Goal: Information Seeking & Learning: Check status

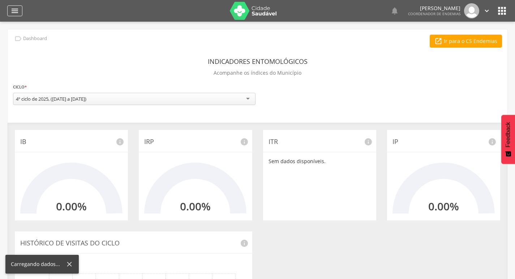
click at [14, 8] on icon "" at bounding box center [14, 11] width 9 height 9
click at [15, 13] on icon "" at bounding box center [14, 11] width 9 height 9
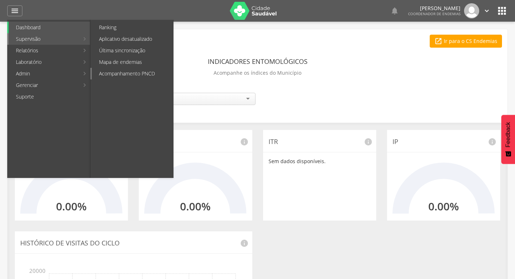
click at [119, 72] on link "Acompanhamento PNCD" at bounding box center [132, 74] width 81 height 12
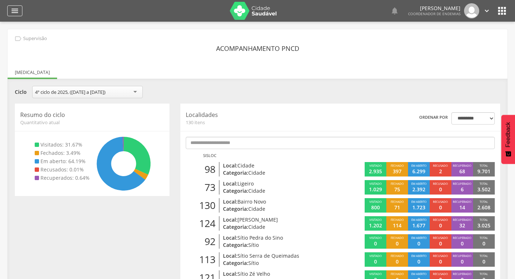
click at [13, 7] on icon "" at bounding box center [14, 11] width 9 height 9
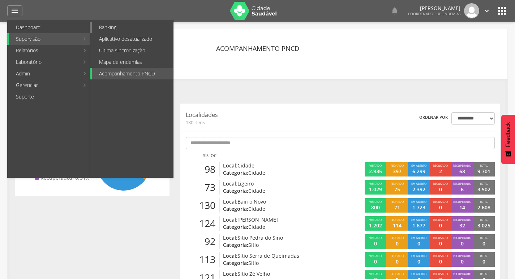
click at [118, 27] on link "Ranking" at bounding box center [132, 28] width 81 height 12
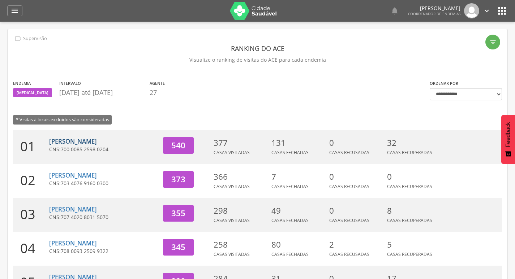
click at [97, 145] on link "[PERSON_NAME]" at bounding box center [73, 141] width 48 height 8
type input "**********"
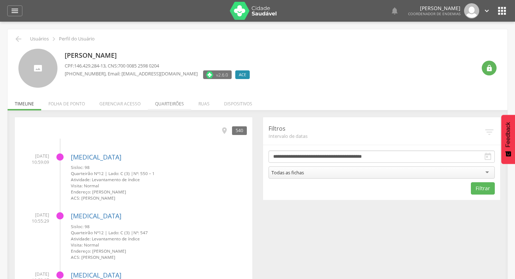
click at [160, 99] on li "Quarteirões" at bounding box center [169, 102] width 43 height 17
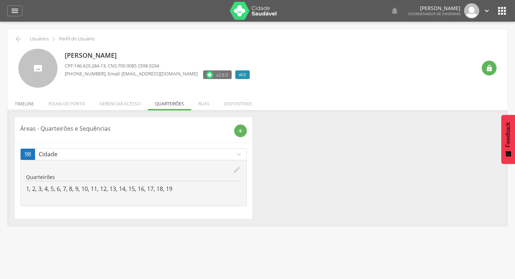
click at [30, 104] on li "Timeline" at bounding box center [25, 102] width 34 height 17
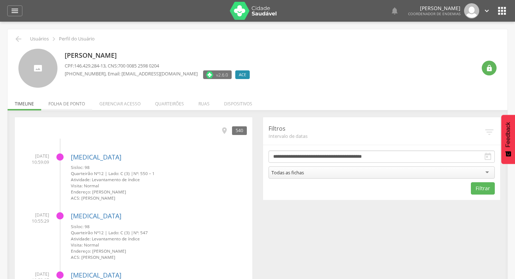
click at [76, 104] on li "Folha de ponto" at bounding box center [66, 102] width 51 height 17
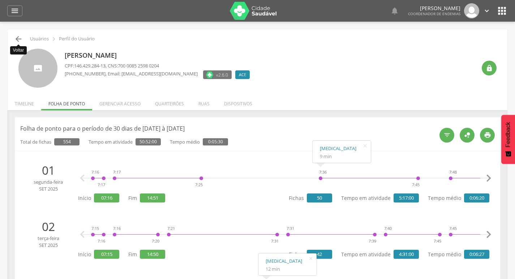
click at [17, 37] on icon "" at bounding box center [18, 39] width 9 height 9
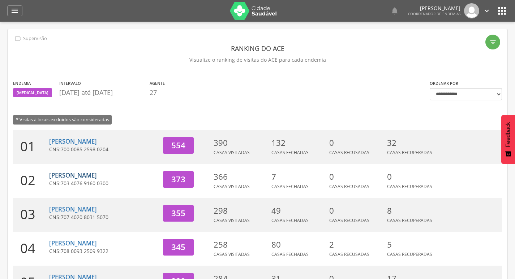
click at [97, 177] on link "[PERSON_NAME]" at bounding box center [73, 175] width 48 height 8
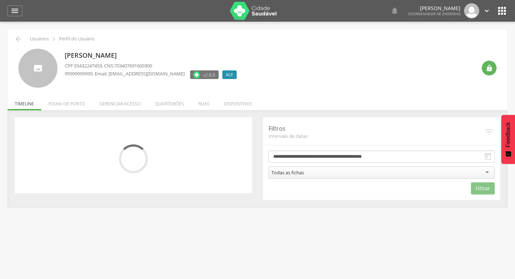
drag, startPoint x: 79, startPoint y: 98, endPoint x: 77, endPoint y: 102, distance: 4.7
click at [79, 98] on li "Folha de ponto" at bounding box center [66, 102] width 51 height 17
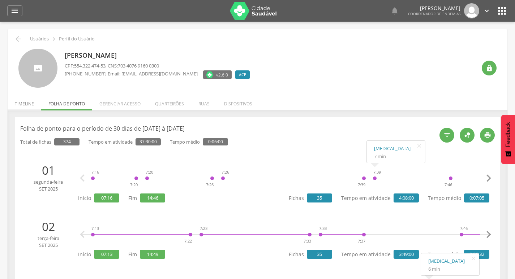
click at [30, 107] on li "Timeline" at bounding box center [25, 102] width 34 height 17
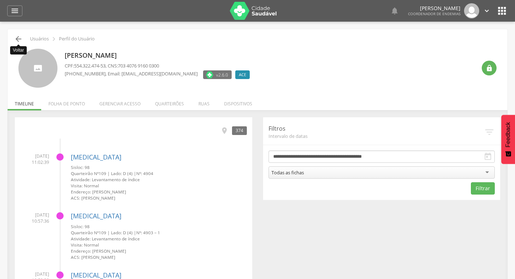
click at [15, 38] on icon "" at bounding box center [18, 39] width 9 height 9
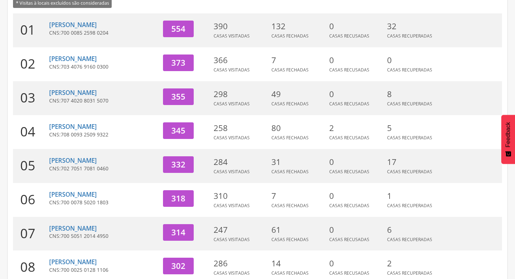
scroll to position [108, 0]
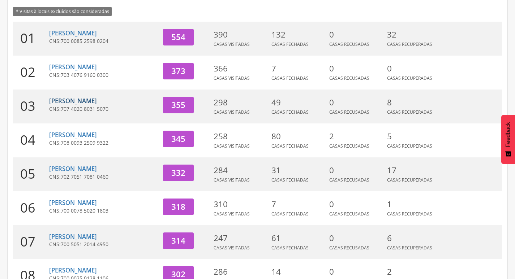
click at [74, 102] on link "[PERSON_NAME]" at bounding box center [73, 101] width 48 height 8
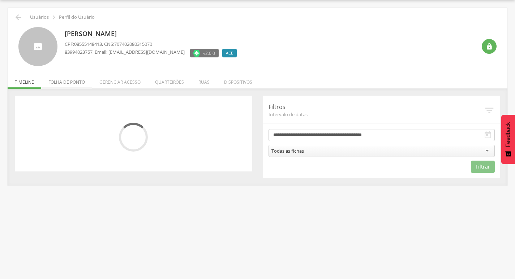
click at [62, 85] on li "Folha de ponto" at bounding box center [66, 80] width 51 height 17
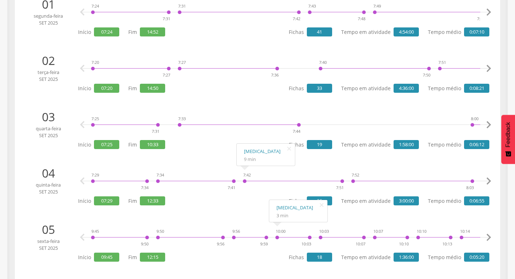
scroll to position [0, 0]
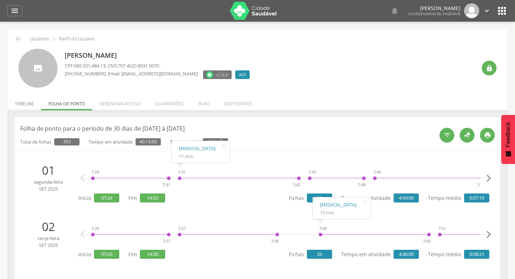
click at [23, 103] on li "Timeline" at bounding box center [25, 102] width 34 height 17
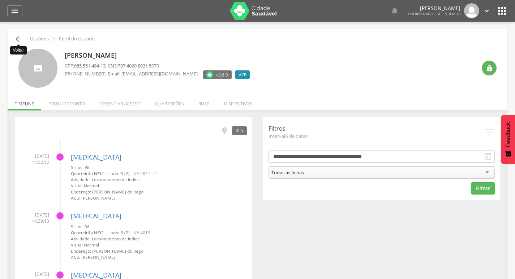
click at [22, 37] on icon "" at bounding box center [18, 39] width 9 height 9
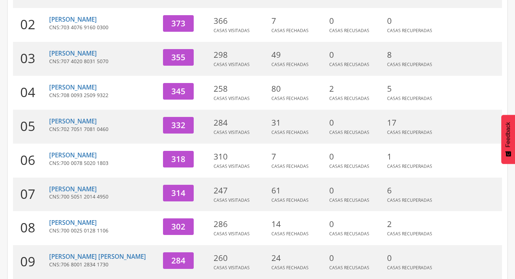
scroll to position [145, 0]
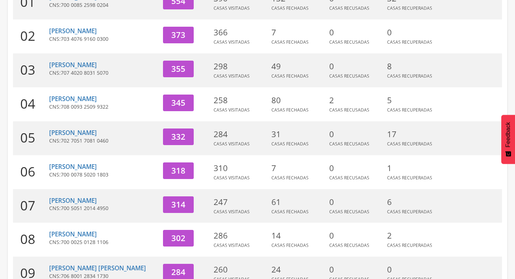
click at [72, 94] on div "[PERSON_NAME] CNS: 708 0093 2509 9322" at bounding box center [103, 104] width 108 height 34
click at [72, 96] on link "[PERSON_NAME]" at bounding box center [73, 99] width 48 height 8
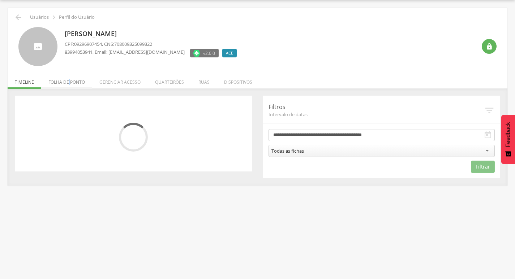
click at [69, 83] on li "Folha de ponto" at bounding box center [66, 80] width 51 height 17
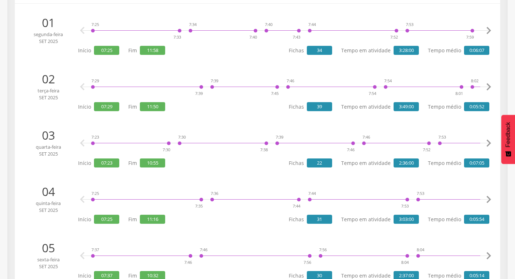
scroll to position [0, 0]
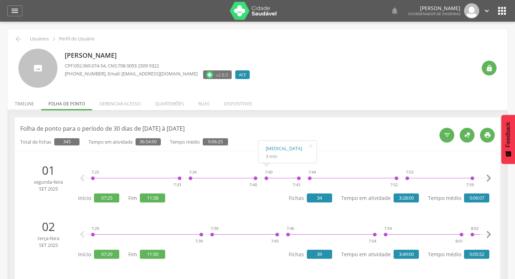
click at [22, 105] on li "Timeline" at bounding box center [25, 102] width 34 height 17
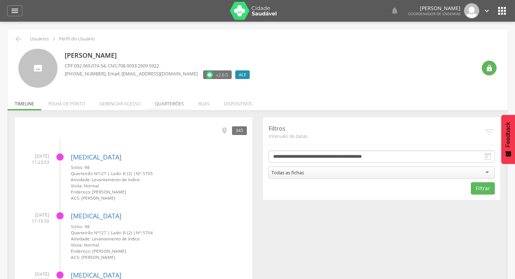
click at [164, 102] on li "Quarteirões" at bounding box center [169, 102] width 43 height 17
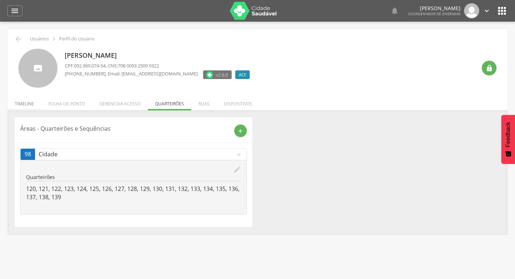
click at [23, 104] on li "Timeline" at bounding box center [25, 102] width 34 height 17
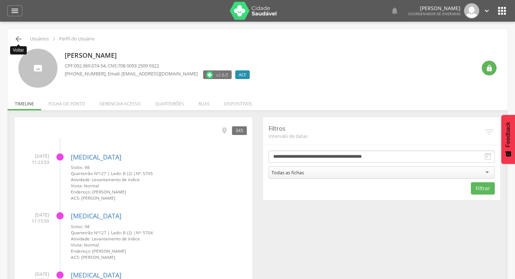
click at [18, 36] on icon "" at bounding box center [18, 39] width 9 height 9
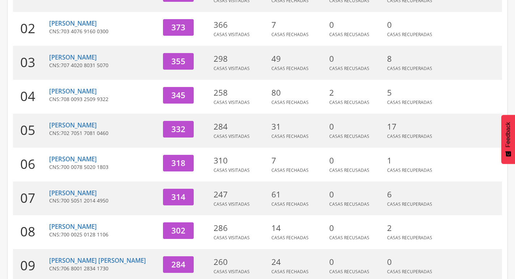
scroll to position [150, 0]
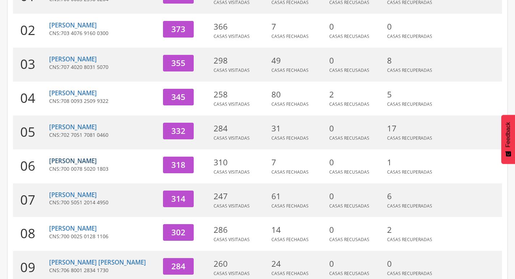
click at [72, 162] on link "[PERSON_NAME]" at bounding box center [73, 161] width 48 height 8
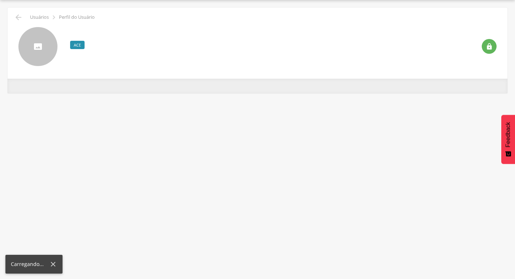
scroll to position [22, 0]
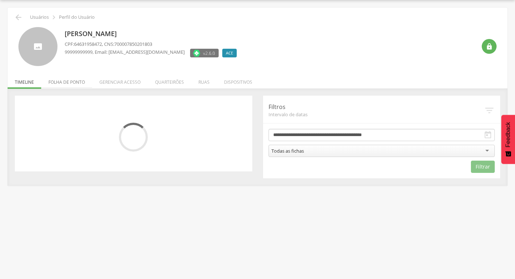
click at [72, 84] on li "Folha de ponto" at bounding box center [66, 80] width 51 height 17
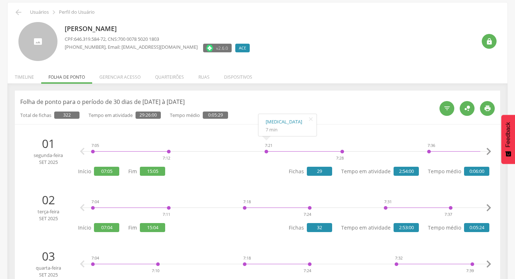
scroll to position [0, 0]
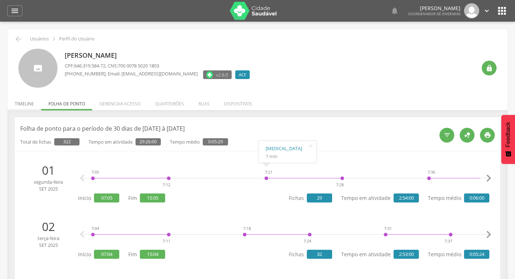
click at [14, 104] on li "Timeline" at bounding box center [25, 102] width 34 height 17
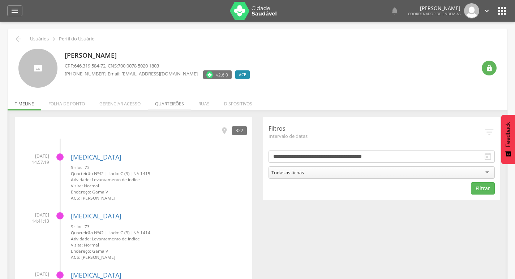
click at [177, 100] on li "Quarteirões" at bounding box center [169, 102] width 43 height 17
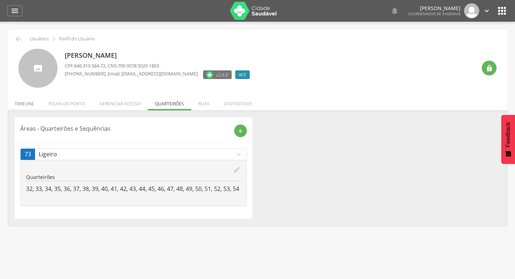
click at [22, 104] on li "Timeline" at bounding box center [25, 102] width 34 height 17
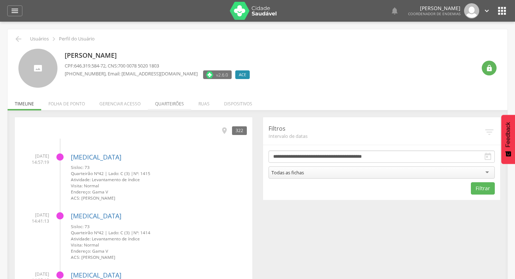
click at [163, 103] on li "Quarteirões" at bounding box center [169, 102] width 43 height 17
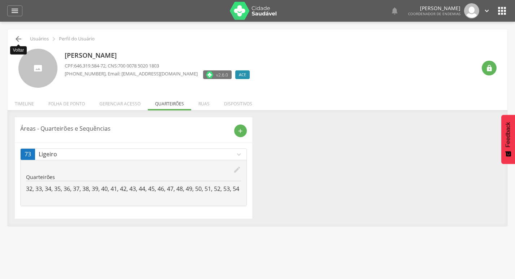
click at [22, 40] on icon "" at bounding box center [18, 39] width 9 height 9
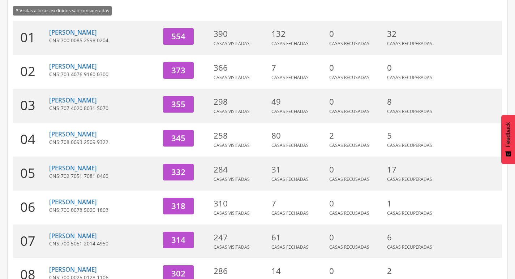
scroll to position [223, 0]
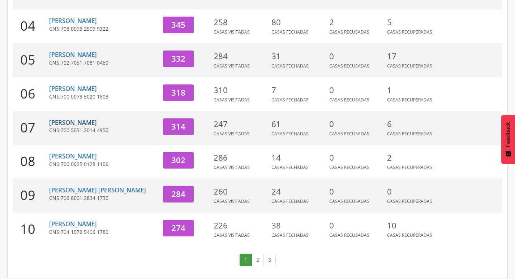
click at [80, 124] on link "[PERSON_NAME]" at bounding box center [73, 123] width 48 height 8
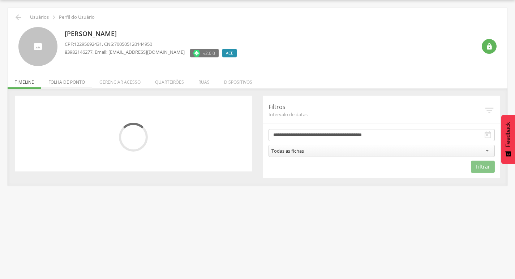
click at [63, 86] on li "Folha de ponto" at bounding box center [66, 80] width 51 height 17
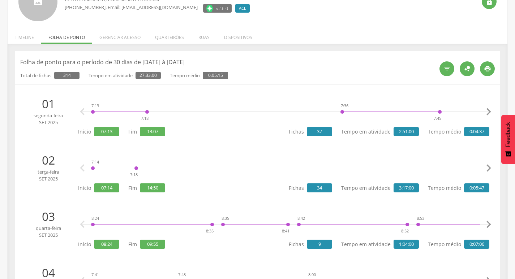
scroll to position [0, 0]
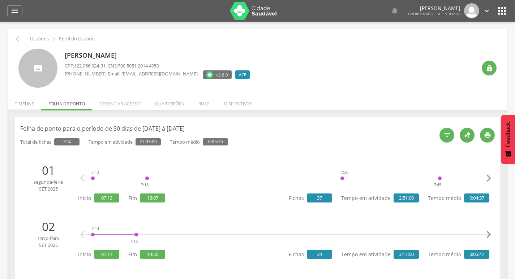
click at [26, 106] on li "Timeline" at bounding box center [25, 102] width 34 height 17
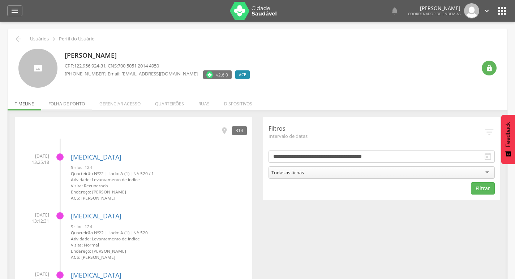
click at [58, 103] on li "Folha de ponto" at bounding box center [66, 102] width 51 height 17
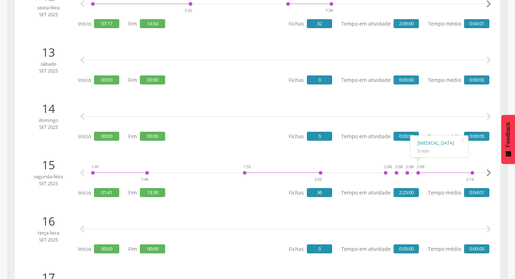
scroll to position [795, 0]
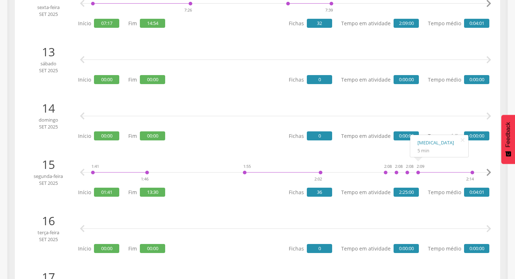
click at [491, 172] on icon "" at bounding box center [488, 173] width 14 height 14
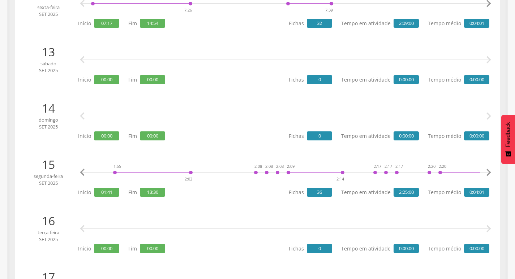
click at [491, 172] on icon "" at bounding box center [488, 173] width 14 height 14
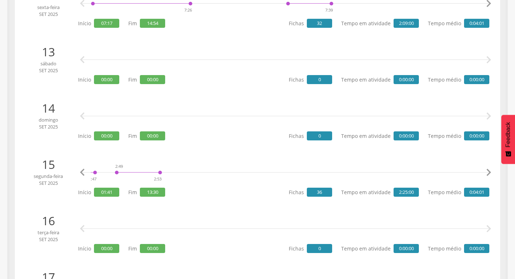
click at [491, 172] on icon "" at bounding box center [488, 173] width 14 height 14
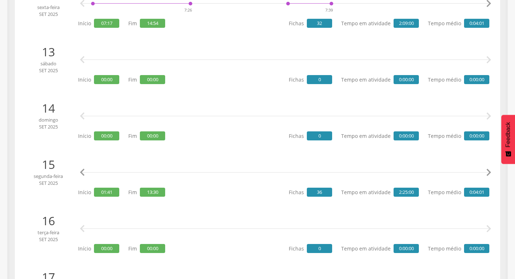
click at [491, 172] on icon "" at bounding box center [488, 173] width 14 height 14
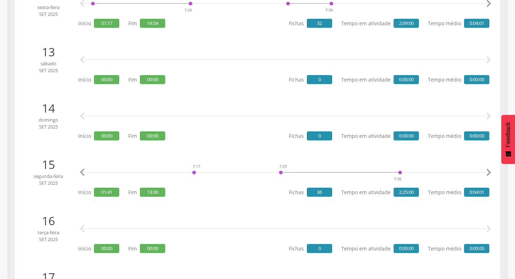
click at [491, 172] on icon "" at bounding box center [488, 173] width 14 height 14
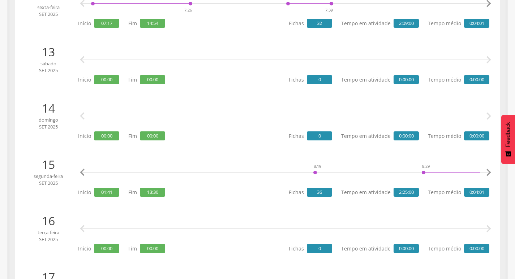
click at [491, 172] on icon "" at bounding box center [488, 173] width 14 height 14
click at [488, 174] on icon "" at bounding box center [488, 173] width 14 height 14
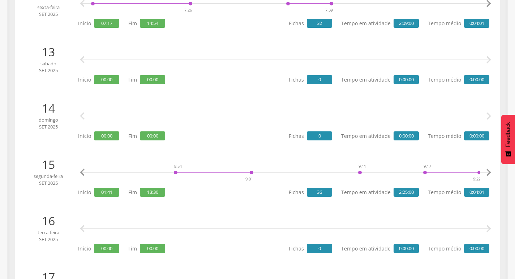
click at [488, 174] on icon "" at bounding box center [488, 173] width 14 height 14
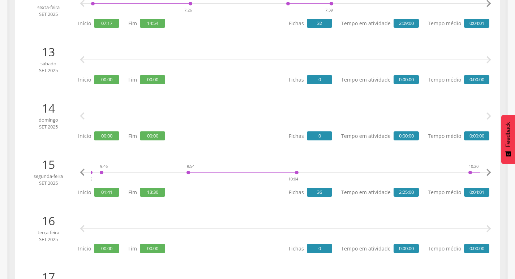
click at [488, 174] on icon "" at bounding box center [488, 173] width 14 height 14
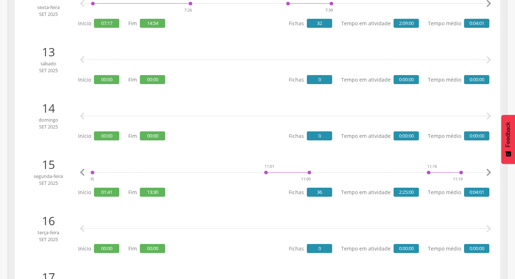
click at [488, 174] on icon "" at bounding box center [488, 173] width 14 height 14
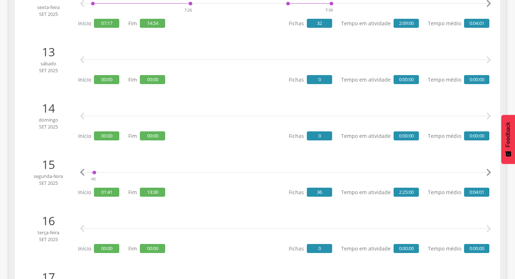
click at [488, 174] on icon "" at bounding box center [488, 173] width 14 height 14
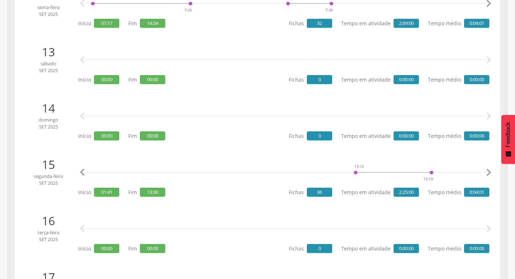
click at [488, 174] on icon "" at bounding box center [488, 173] width 14 height 14
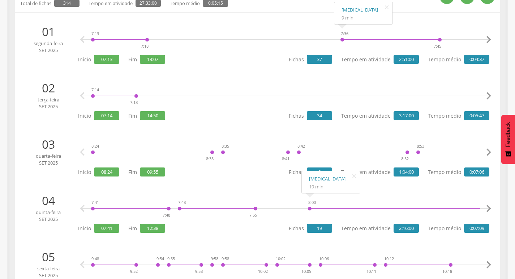
scroll to position [0, 0]
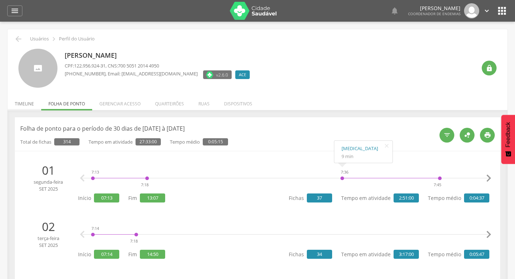
click at [20, 106] on li "Timeline" at bounding box center [25, 102] width 34 height 17
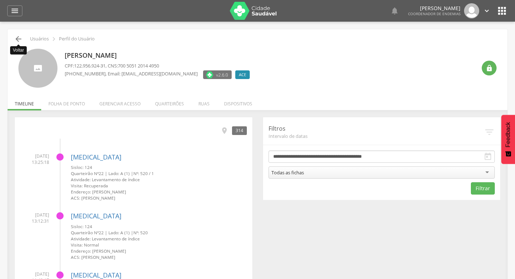
click at [20, 41] on icon "" at bounding box center [18, 39] width 9 height 9
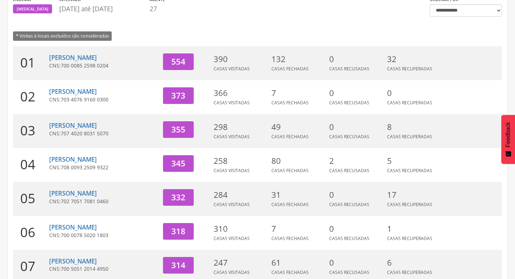
scroll to position [223, 0]
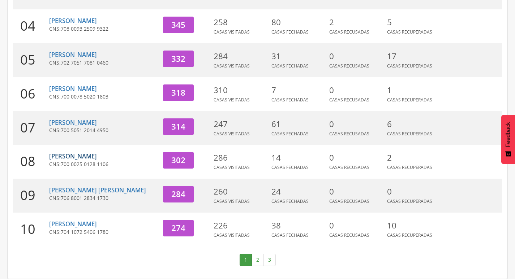
click at [84, 160] on link "[PERSON_NAME]" at bounding box center [73, 156] width 48 height 8
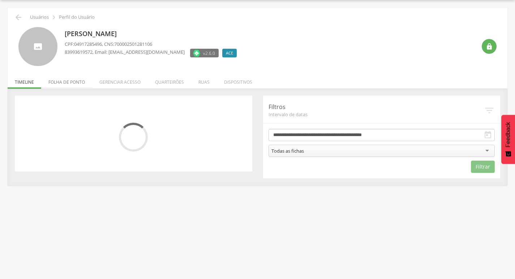
click at [79, 81] on li "Folha de ponto" at bounding box center [66, 80] width 51 height 17
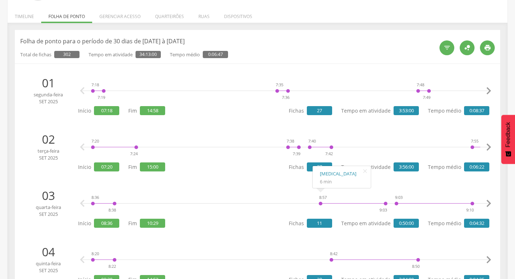
scroll to position [0, 0]
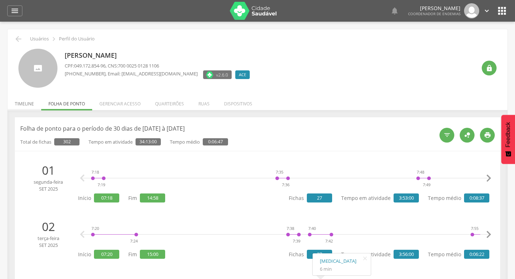
click at [23, 103] on li "Timeline" at bounding box center [25, 102] width 34 height 17
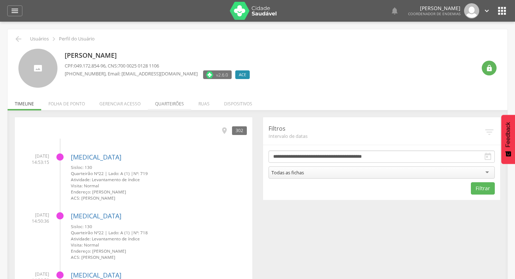
click at [172, 106] on li "Quarteirões" at bounding box center [169, 102] width 43 height 17
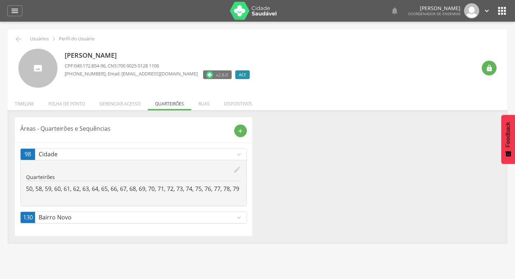
click at [106, 222] on p "Bairro Novo" at bounding box center [137, 218] width 196 height 8
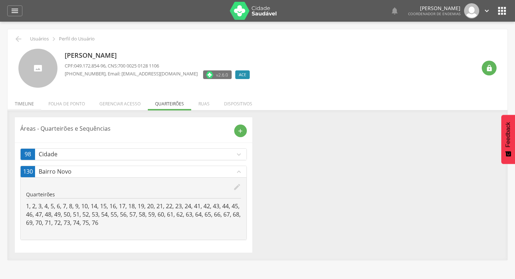
click at [24, 104] on li "Timeline" at bounding box center [25, 102] width 34 height 17
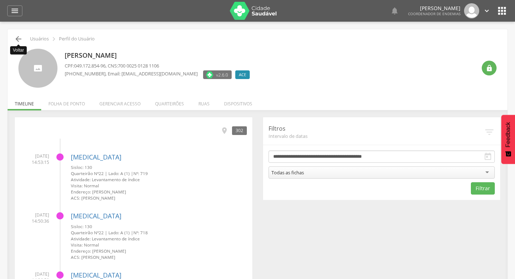
click at [16, 38] on icon "" at bounding box center [18, 39] width 9 height 9
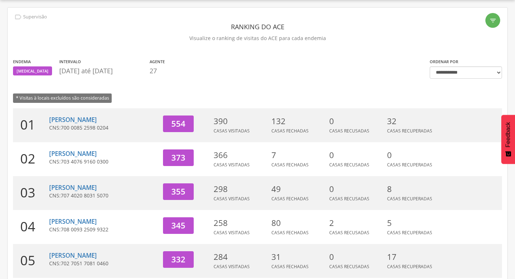
scroll to position [223, 0]
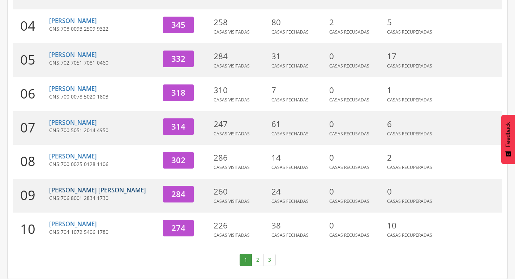
click at [81, 189] on link "[PERSON_NAME] [PERSON_NAME]" at bounding box center [97, 190] width 97 height 8
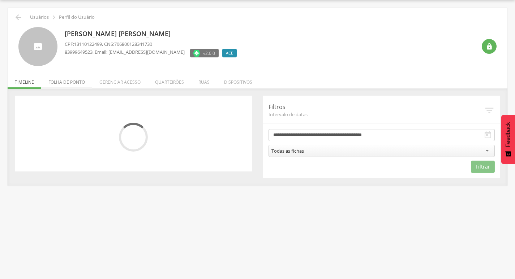
click at [63, 79] on li "Folha de ponto" at bounding box center [66, 80] width 51 height 17
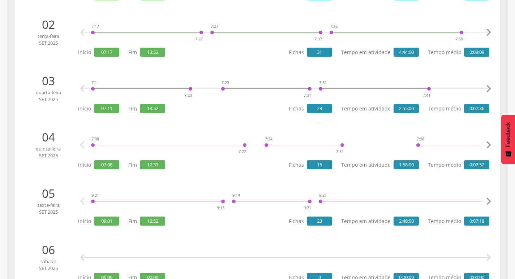
scroll to position [0, 0]
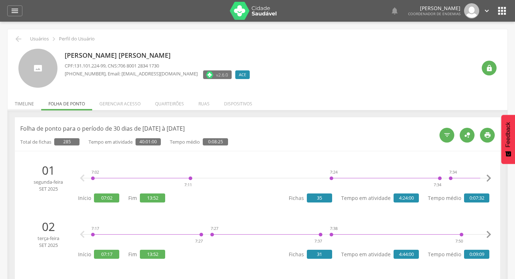
click at [28, 105] on li "Timeline" at bounding box center [25, 102] width 34 height 17
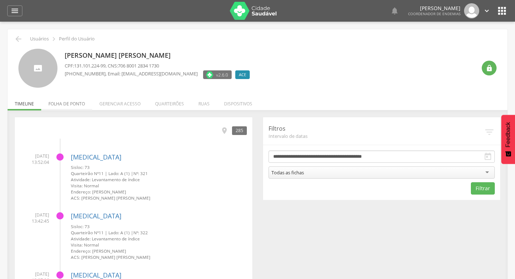
click at [74, 102] on li "Folha de ponto" at bounding box center [66, 102] width 51 height 17
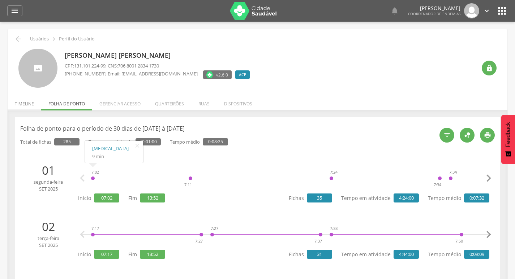
click at [21, 104] on li "Timeline" at bounding box center [25, 102] width 34 height 17
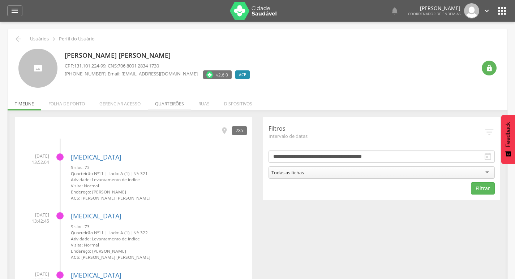
click at [170, 104] on li "Quarteirões" at bounding box center [169, 102] width 43 height 17
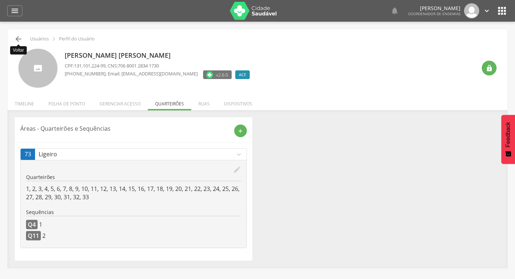
click at [20, 41] on icon "" at bounding box center [18, 39] width 9 height 9
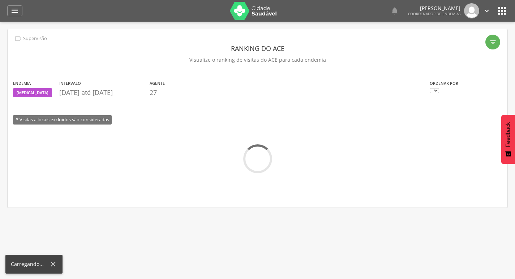
scroll to position [22, 0]
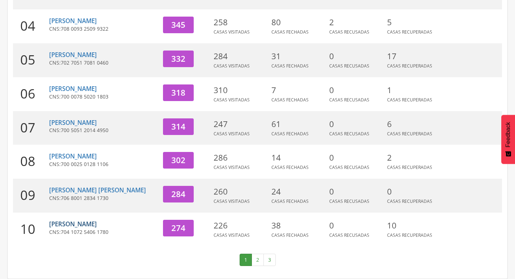
click at [74, 226] on link "[PERSON_NAME]" at bounding box center [73, 224] width 48 height 8
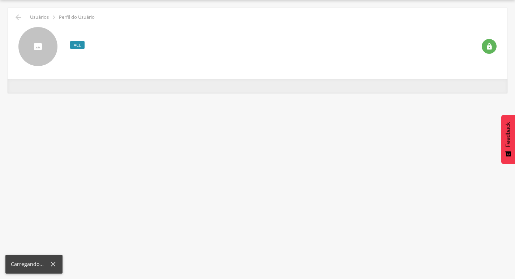
scroll to position [22, 0]
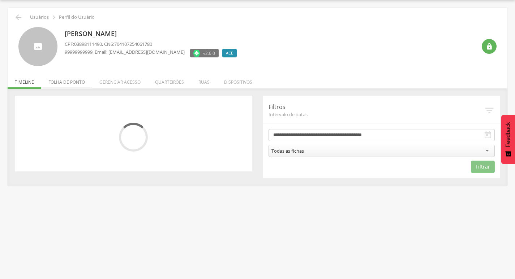
click at [77, 76] on li "Folha de ponto" at bounding box center [66, 80] width 51 height 17
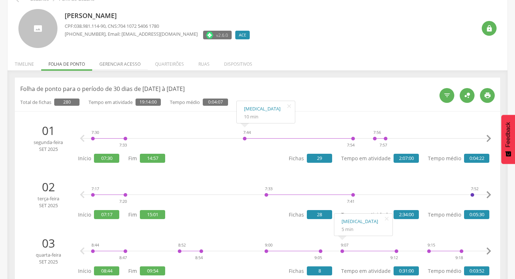
scroll to position [0, 0]
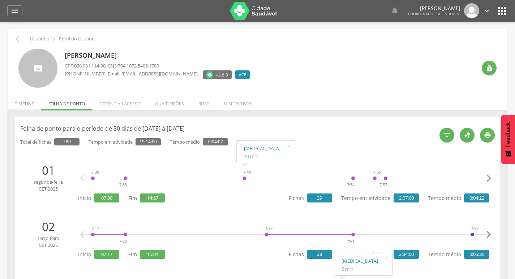
click at [22, 103] on li "Timeline" at bounding box center [25, 102] width 34 height 17
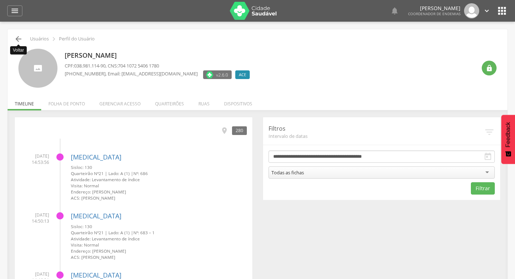
click at [20, 38] on icon "" at bounding box center [18, 39] width 9 height 9
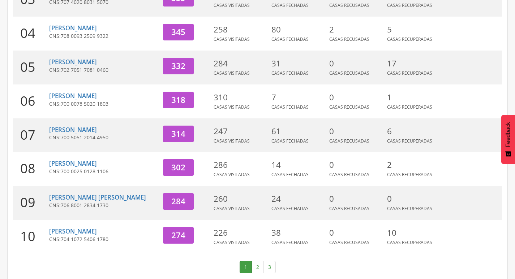
scroll to position [223, 0]
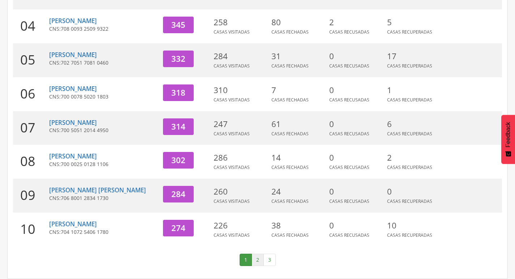
click at [259, 261] on link "2" at bounding box center [258, 260] width 12 height 12
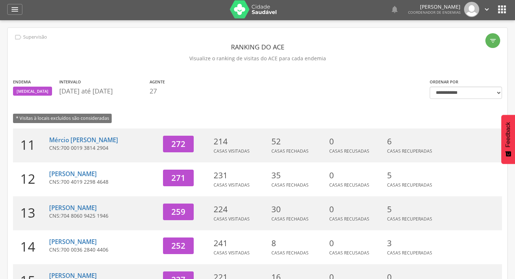
scroll to position [0, 0]
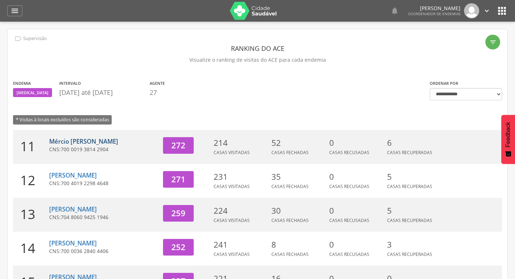
click at [85, 141] on link "Mércio [PERSON_NAME]" at bounding box center [83, 141] width 69 height 8
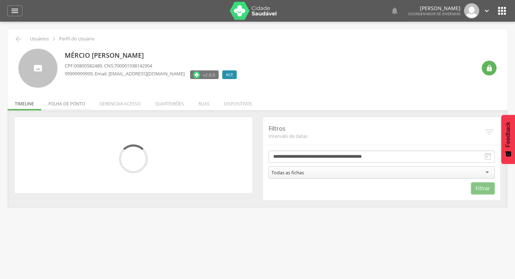
click at [79, 102] on li "Folha de ponto" at bounding box center [66, 102] width 51 height 17
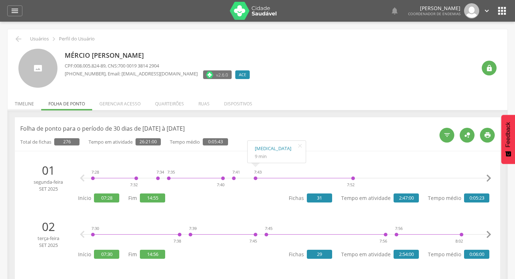
click at [20, 102] on li "Timeline" at bounding box center [25, 102] width 34 height 17
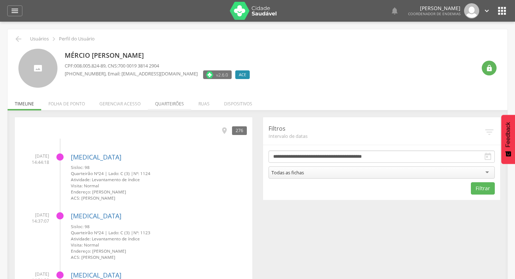
click at [167, 105] on li "Quarteirões" at bounding box center [169, 102] width 43 height 17
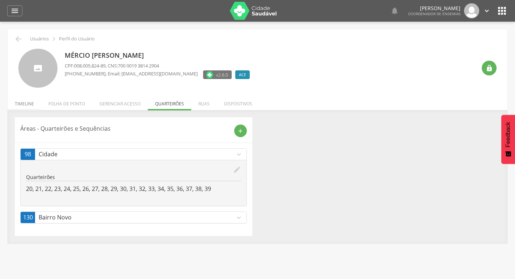
click at [30, 102] on li "Timeline" at bounding box center [25, 102] width 34 height 17
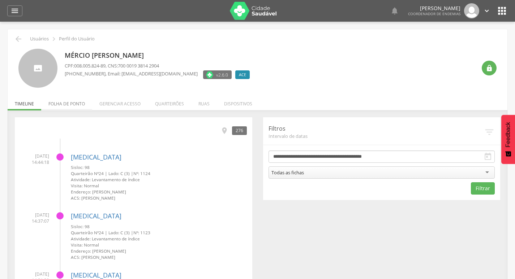
click at [69, 106] on li "Folha de ponto" at bounding box center [66, 102] width 51 height 17
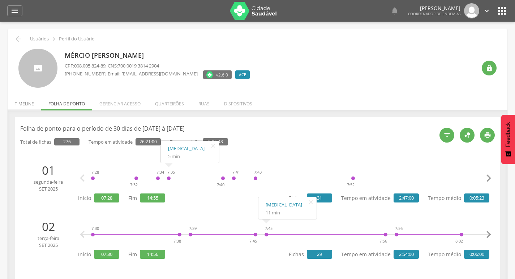
click at [22, 100] on li "Timeline" at bounding box center [25, 102] width 34 height 17
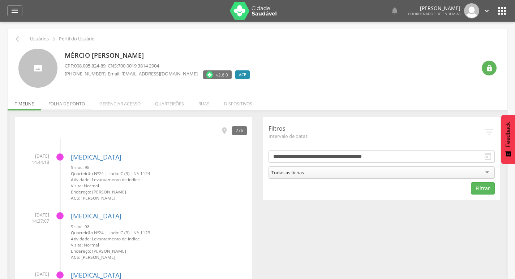
click at [79, 103] on li "Folha de ponto" at bounding box center [66, 102] width 51 height 17
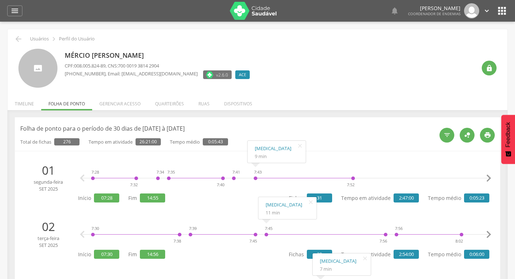
click at [20, 103] on li "Timeline" at bounding box center [25, 102] width 34 height 17
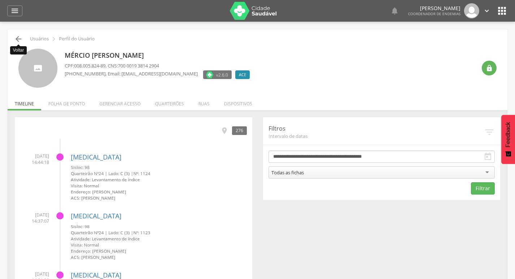
click at [16, 40] on icon "" at bounding box center [18, 39] width 9 height 9
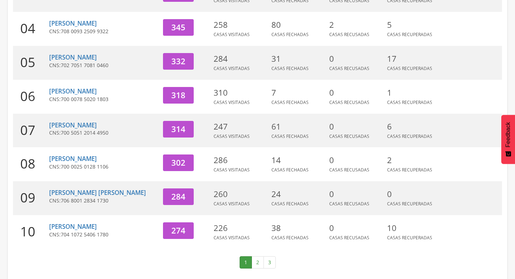
scroll to position [223, 0]
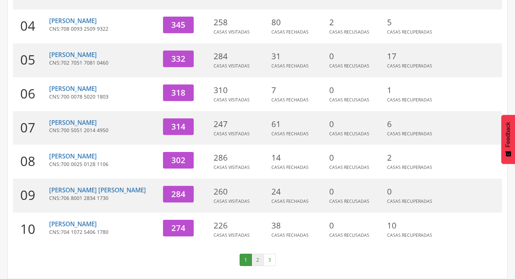
click at [261, 264] on link "2" at bounding box center [258, 260] width 12 height 12
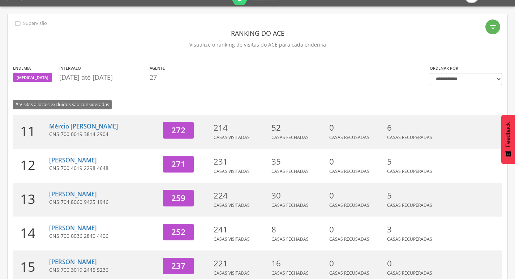
scroll to position [6, 0]
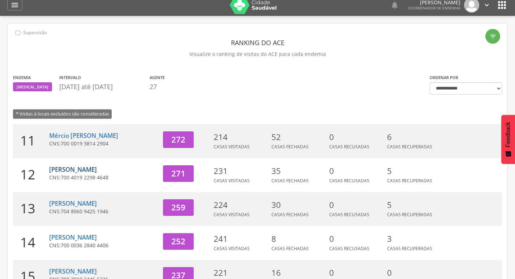
click at [97, 171] on link "[PERSON_NAME]" at bounding box center [73, 170] width 48 height 8
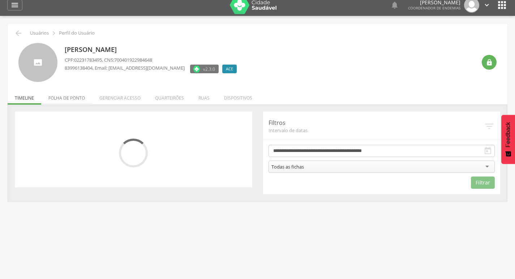
click at [64, 97] on li "Folha de ponto" at bounding box center [66, 96] width 51 height 17
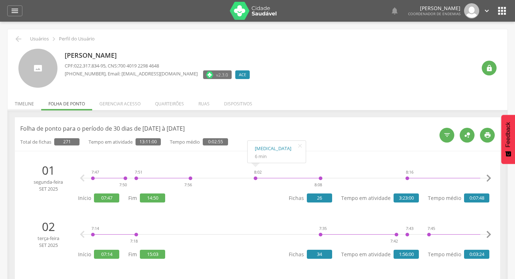
click at [21, 104] on li "Timeline" at bounding box center [25, 102] width 34 height 17
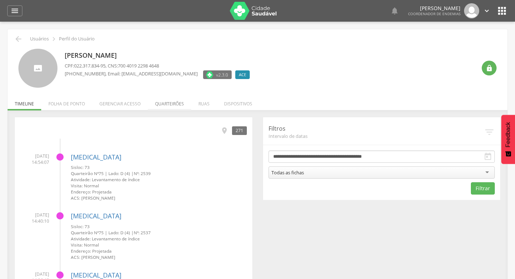
click at [168, 103] on li "Quarteirões" at bounding box center [169, 102] width 43 height 17
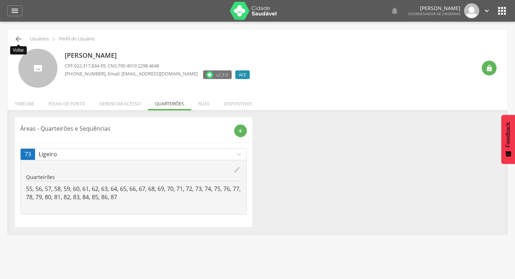
click at [15, 38] on icon "" at bounding box center [18, 39] width 9 height 9
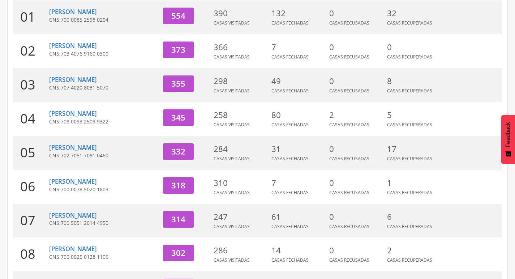
scroll to position [223, 0]
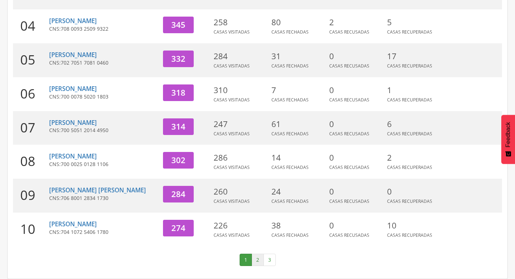
click at [258, 257] on link "2" at bounding box center [258, 260] width 12 height 12
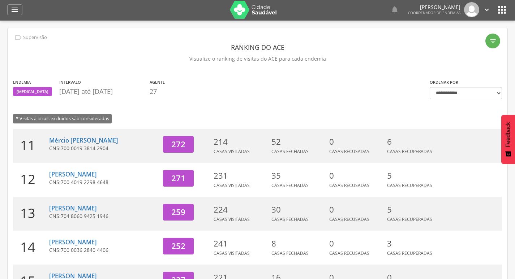
scroll to position [0, 0]
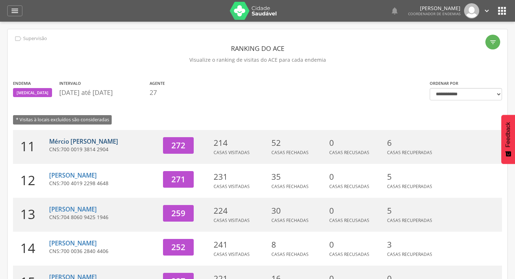
click at [65, 140] on link "Mércio [PERSON_NAME]" at bounding box center [83, 141] width 69 height 8
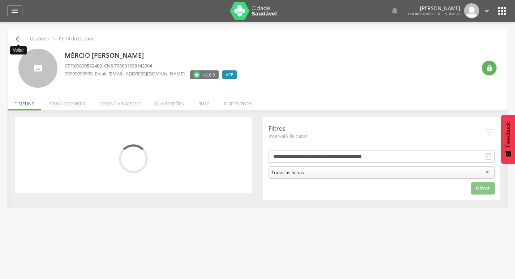
click at [19, 38] on icon "" at bounding box center [18, 39] width 9 height 9
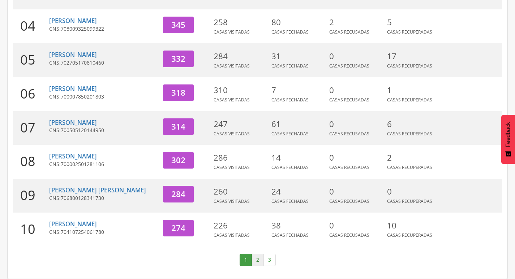
click at [258, 261] on link "2" at bounding box center [258, 260] width 12 height 12
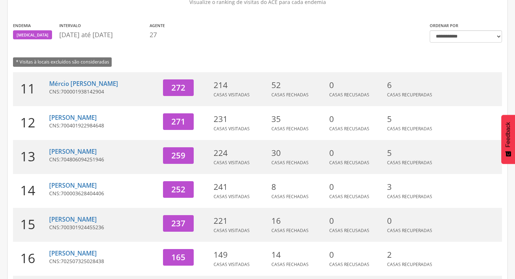
scroll to position [6, 0]
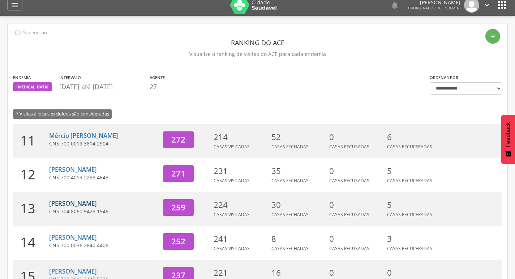
click at [91, 205] on link "[PERSON_NAME]" at bounding box center [73, 203] width 48 height 8
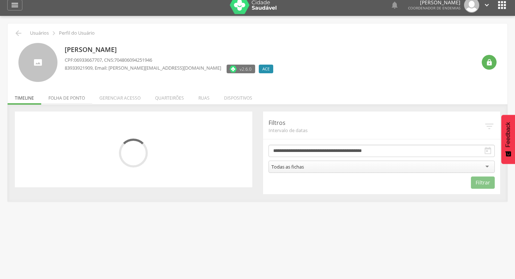
click at [71, 94] on li "Folha de ponto" at bounding box center [66, 96] width 51 height 17
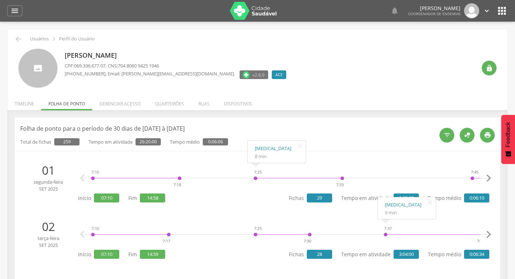
click at [14, 101] on li "Timeline" at bounding box center [25, 102] width 34 height 17
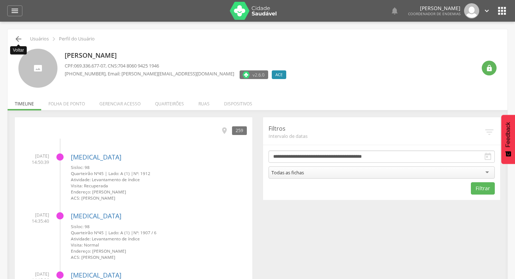
click at [15, 38] on icon "" at bounding box center [18, 39] width 9 height 9
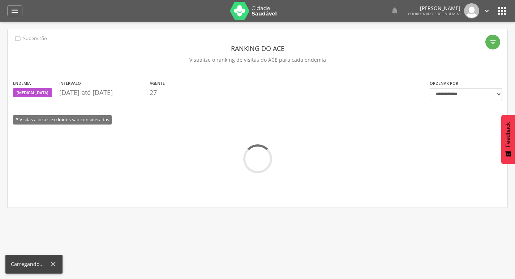
scroll to position [6, 0]
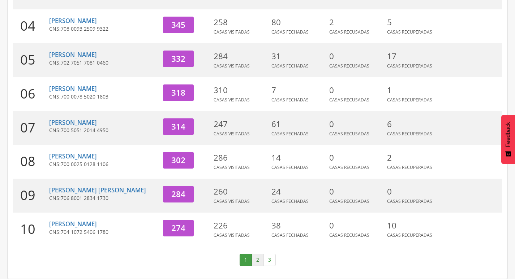
click at [256, 263] on link "2" at bounding box center [258, 260] width 12 height 12
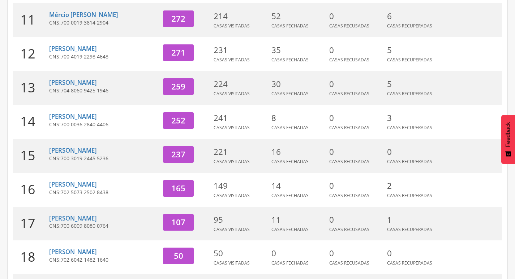
scroll to position [114, 0]
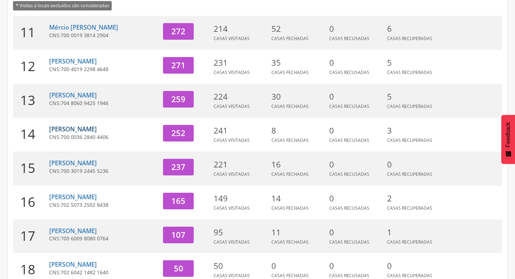
click at [97, 129] on link "[PERSON_NAME]" at bounding box center [73, 129] width 48 height 8
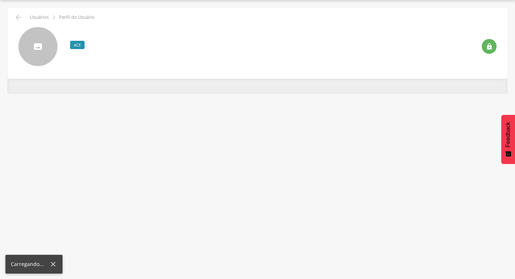
scroll to position [22, 0]
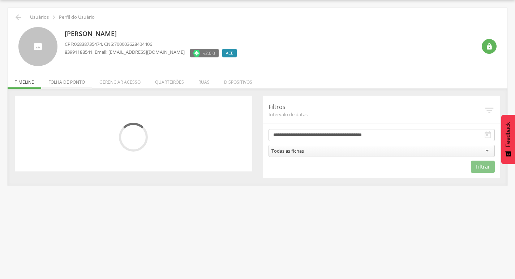
click at [69, 78] on li "Folha de ponto" at bounding box center [66, 80] width 51 height 17
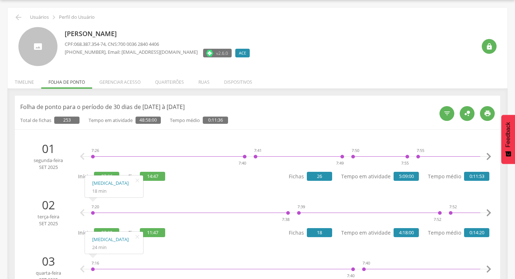
scroll to position [0, 0]
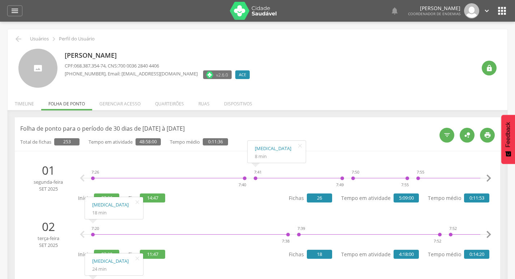
drag, startPoint x: 16, startPoint y: 101, endPoint x: 23, endPoint y: 97, distance: 8.1
click at [18, 100] on li "Timeline" at bounding box center [25, 102] width 34 height 17
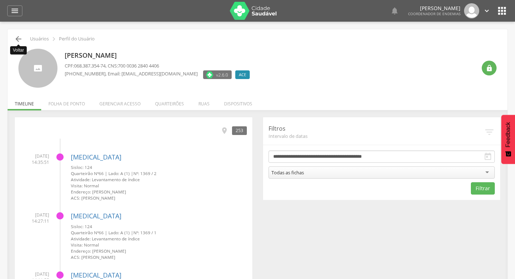
click at [17, 39] on icon "" at bounding box center [18, 39] width 9 height 9
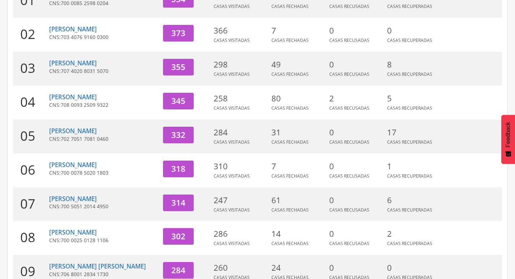
scroll to position [223, 0]
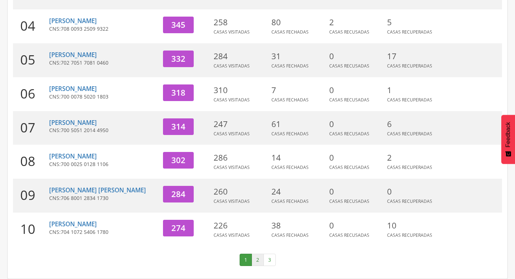
click at [258, 256] on link "2" at bounding box center [258, 260] width 12 height 12
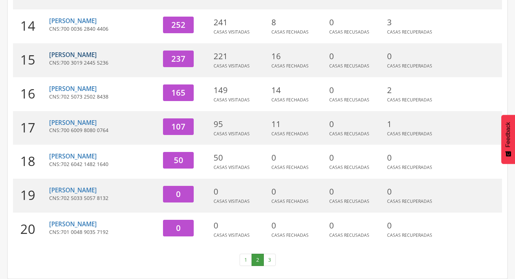
click at [71, 52] on link "[PERSON_NAME]" at bounding box center [73, 55] width 48 height 8
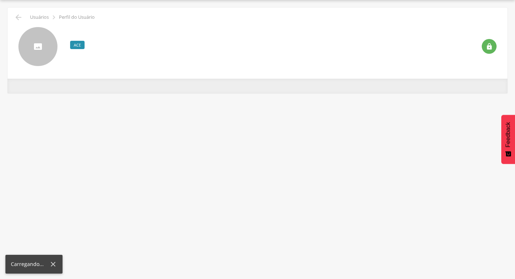
scroll to position [22, 0]
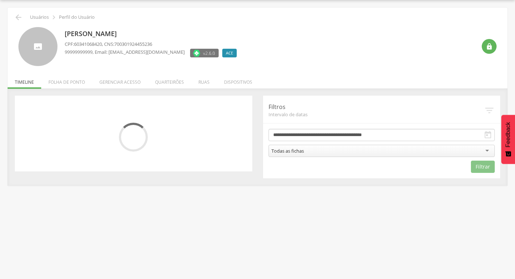
click at [67, 81] on li "Folha de ponto" at bounding box center [66, 80] width 51 height 17
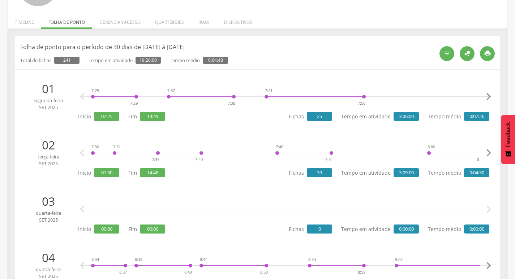
scroll to position [0, 0]
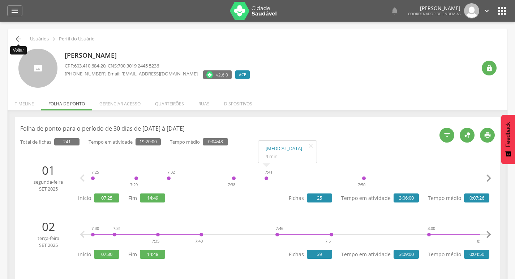
click at [17, 42] on icon "" at bounding box center [18, 39] width 9 height 9
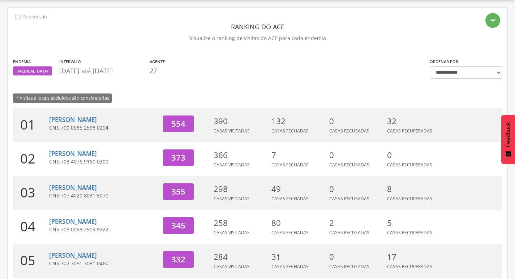
scroll to position [223, 0]
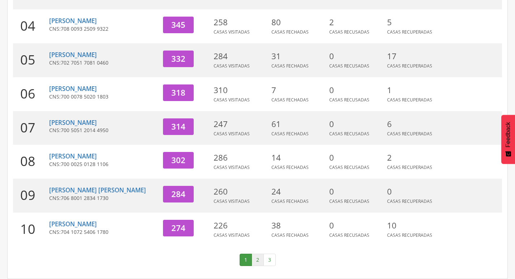
click at [256, 259] on link "2" at bounding box center [258, 260] width 12 height 12
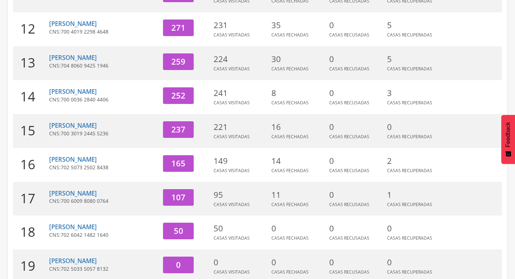
scroll to position [150, 0]
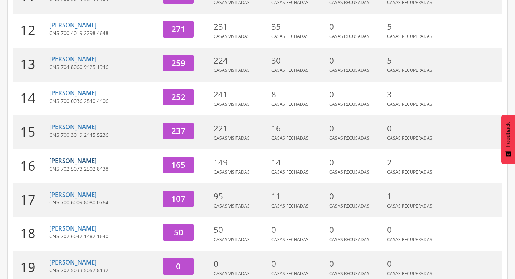
click at [94, 160] on link "[PERSON_NAME]" at bounding box center [73, 161] width 48 height 8
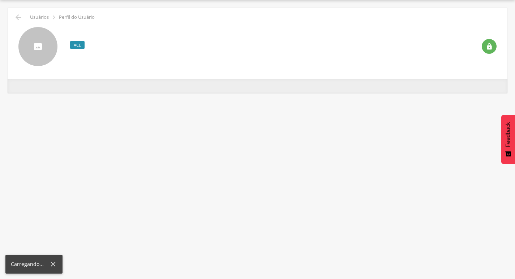
scroll to position [22, 0]
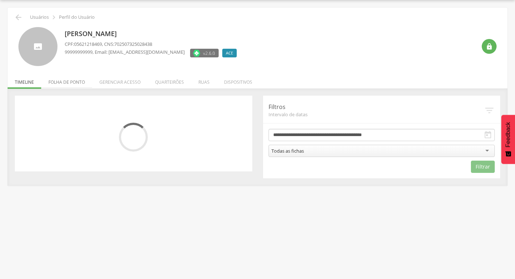
click at [82, 84] on li "Folha de ponto" at bounding box center [66, 80] width 51 height 17
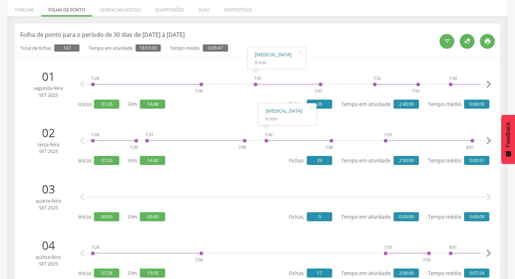
scroll to position [0, 0]
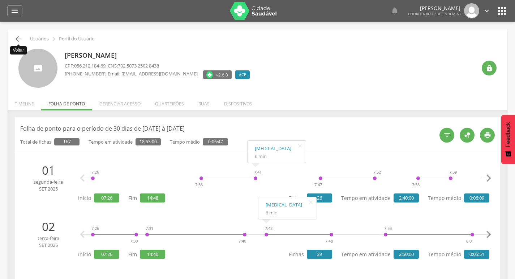
click at [21, 40] on icon "" at bounding box center [18, 39] width 9 height 9
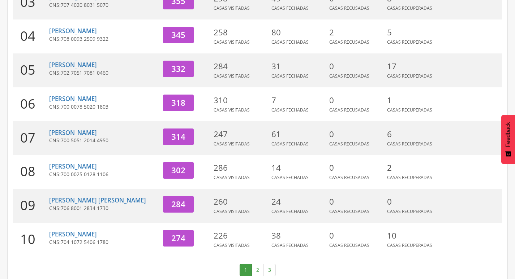
scroll to position [223, 0]
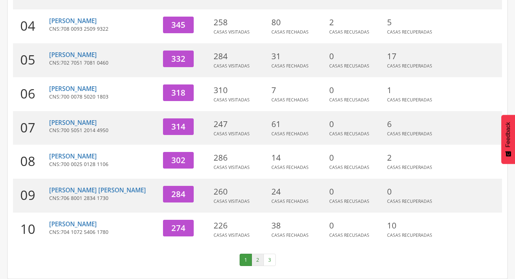
click at [255, 257] on link "2" at bounding box center [258, 260] width 12 height 12
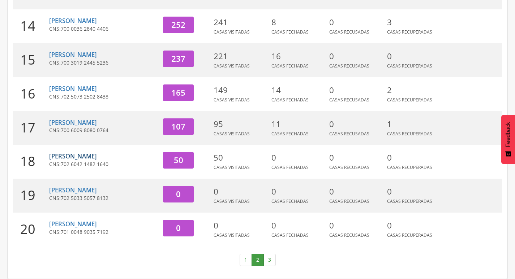
click at [80, 160] on link "[PERSON_NAME]" at bounding box center [73, 156] width 48 height 8
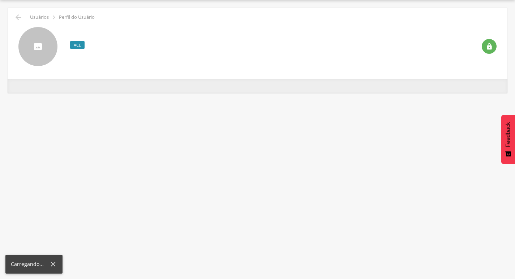
scroll to position [22, 0]
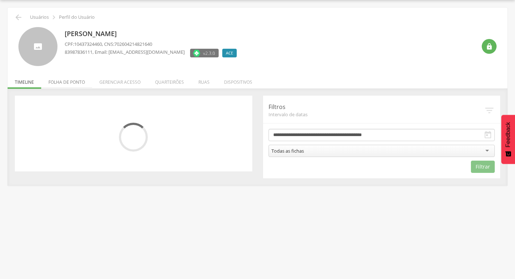
click at [74, 79] on li "Folha de ponto" at bounding box center [66, 80] width 51 height 17
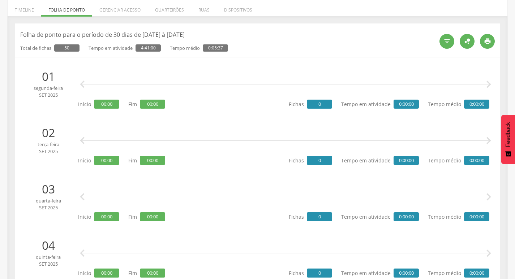
scroll to position [0, 0]
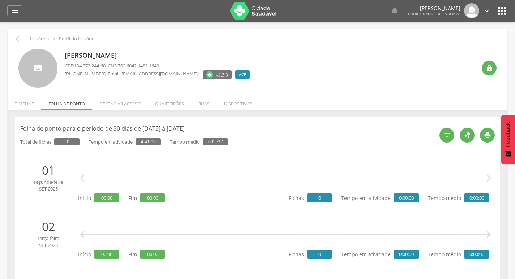
drag, startPoint x: 27, startPoint y: 104, endPoint x: 17, endPoint y: 57, distance: 48.8
click at [27, 104] on li "Timeline" at bounding box center [25, 102] width 34 height 17
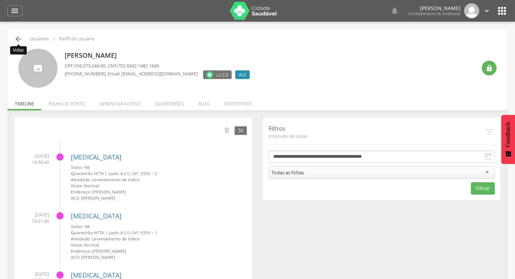
click at [14, 39] on icon "" at bounding box center [18, 39] width 9 height 9
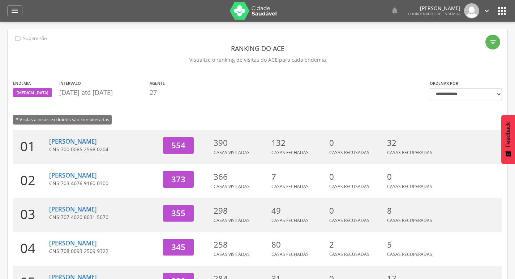
click at [489, 14] on icon "" at bounding box center [487, 11] width 8 height 8
click at [467, 39] on link "Sair" at bounding box center [461, 41] width 57 height 9
